Goal: Find specific page/section

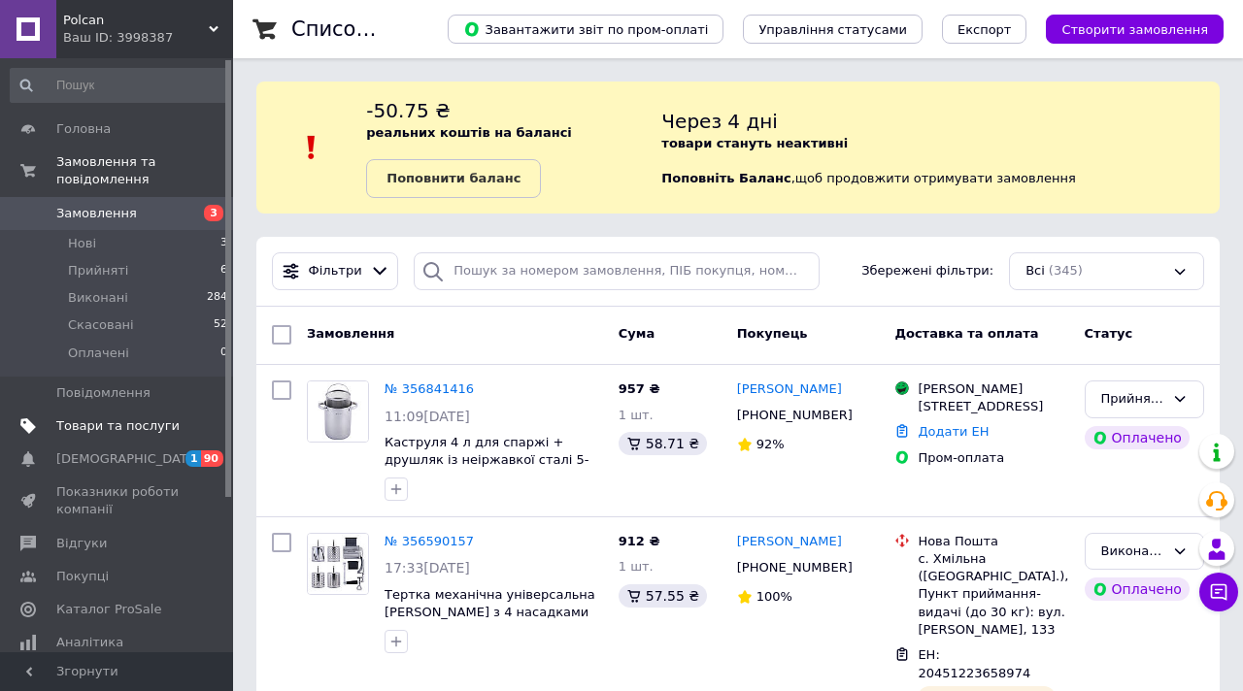
click at [126, 439] on link "Товари та послуги" at bounding box center [119, 426] width 239 height 33
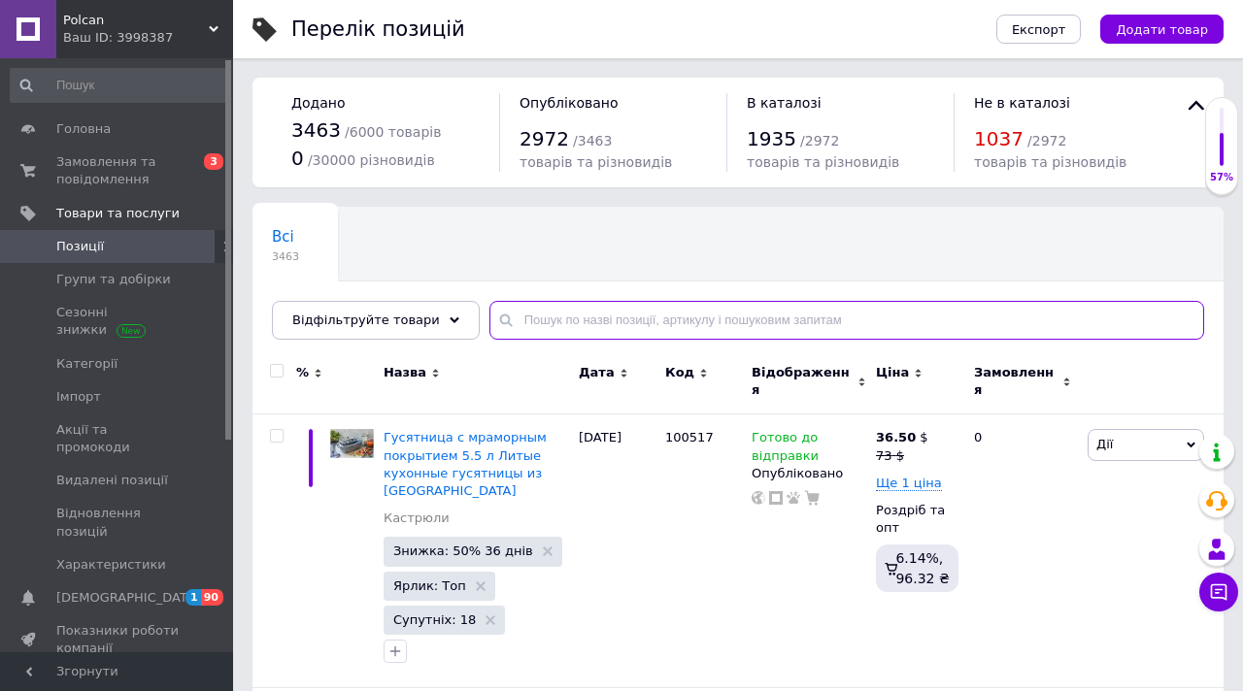
click at [580, 322] on input "text" at bounding box center [846, 320] width 715 height 39
paste input "6821"
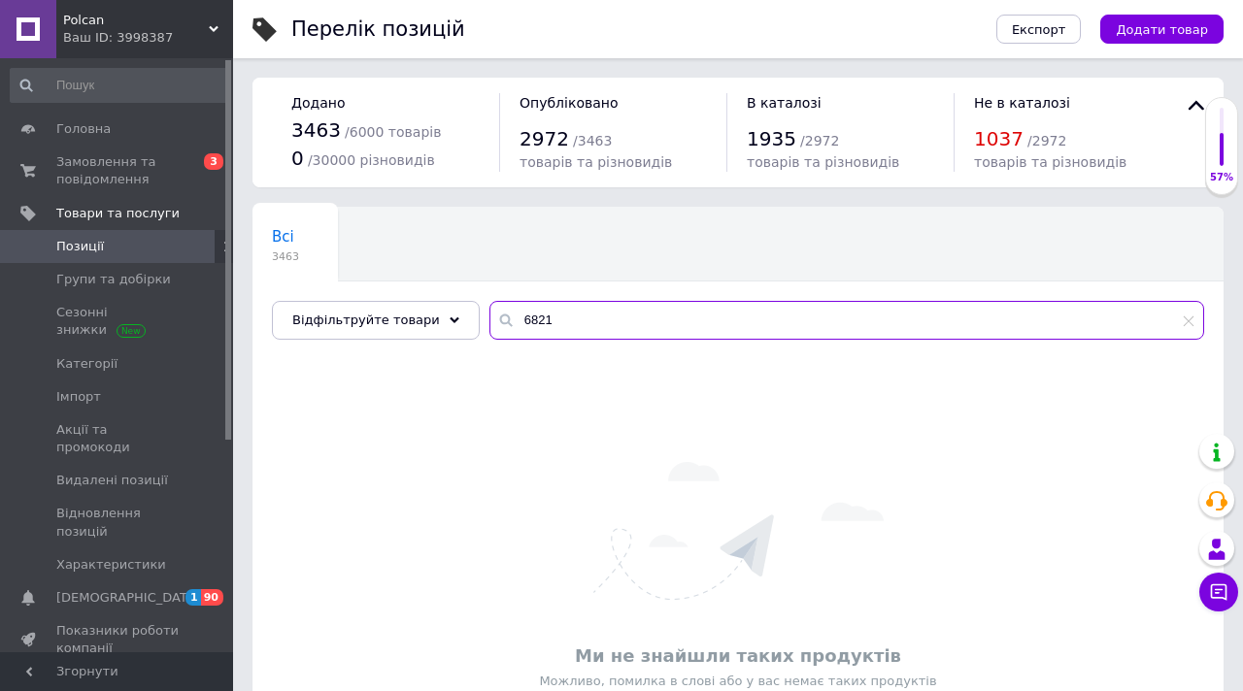
click at [518, 323] on input "6821" at bounding box center [846, 320] width 715 height 39
paste input "4704"
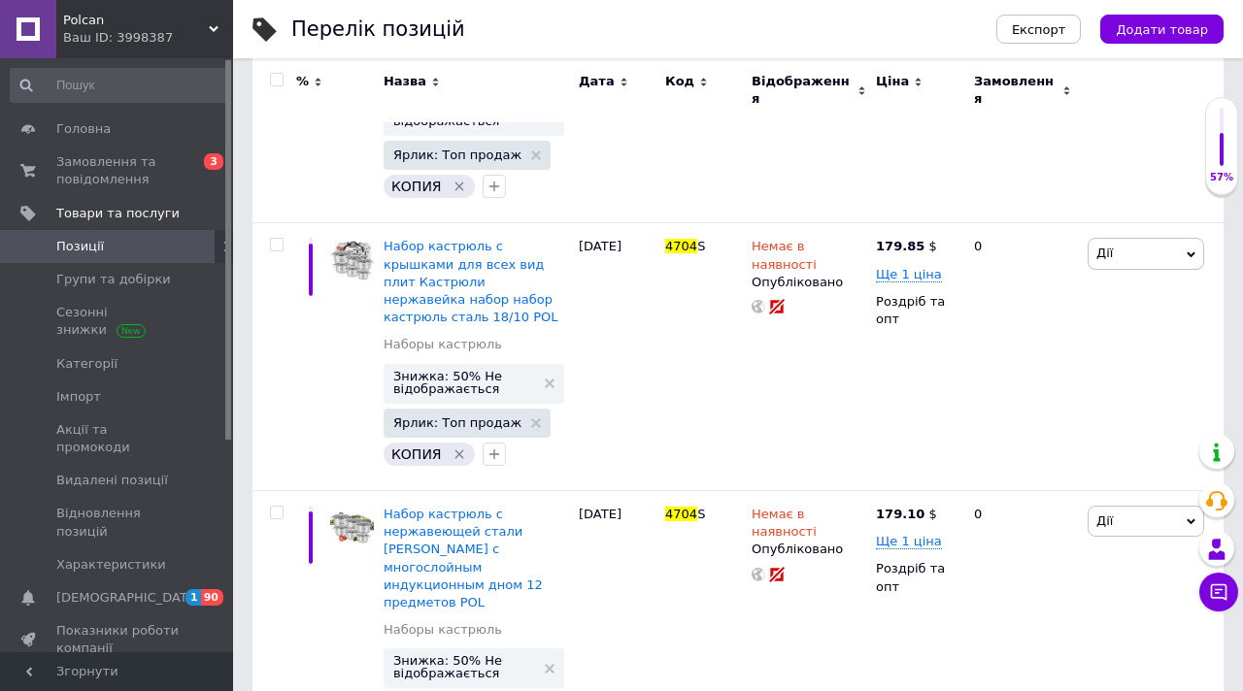
scroll to position [1564, 0]
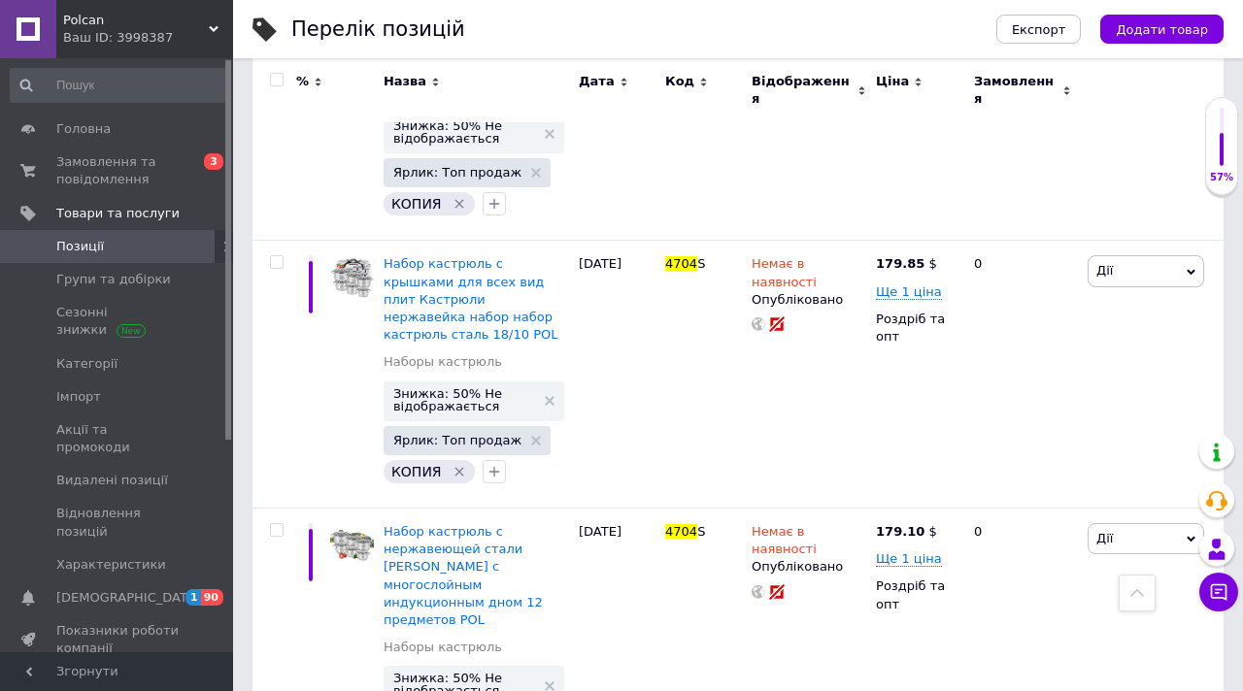
type input "4704"
